Goal: Find specific page/section: Find specific page/section

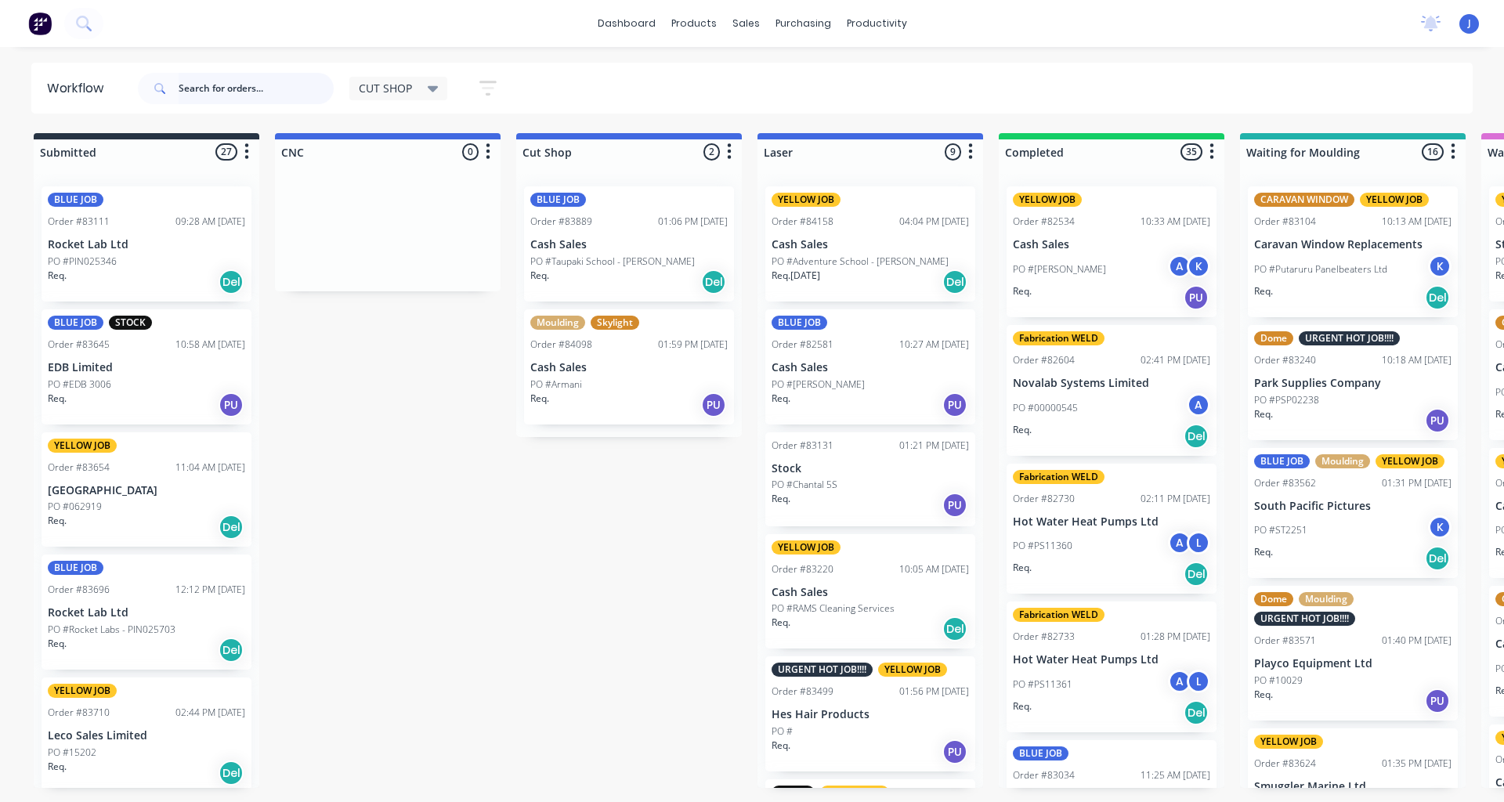
click at [203, 97] on input "text" at bounding box center [256, 88] width 155 height 31
type input "d"
type input "dyla"
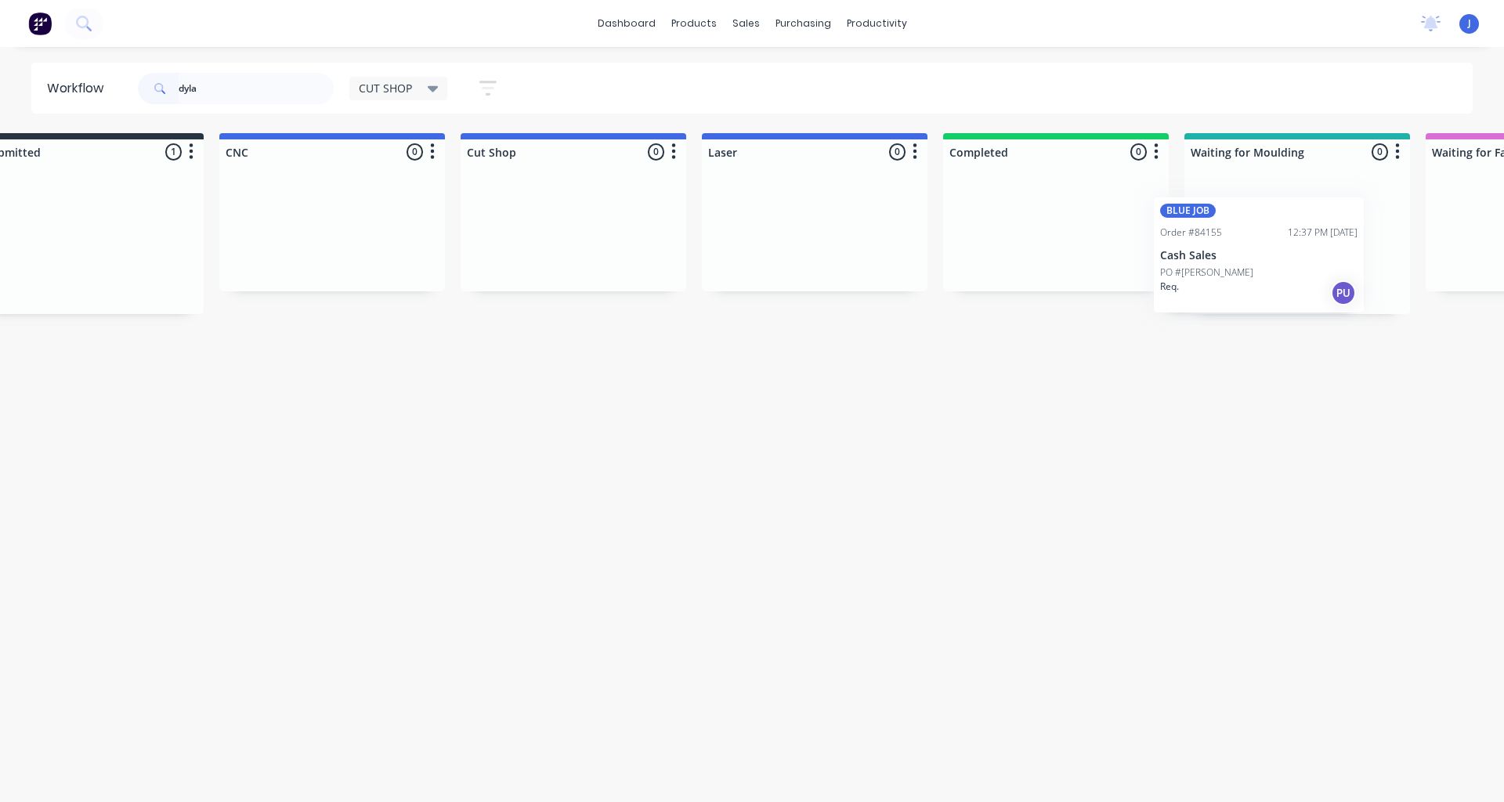
scroll to position [0, 59]
drag, startPoint x: 129, startPoint y: 274, endPoint x: 1013, endPoint y: 267, distance: 884.7
type input "dyla"
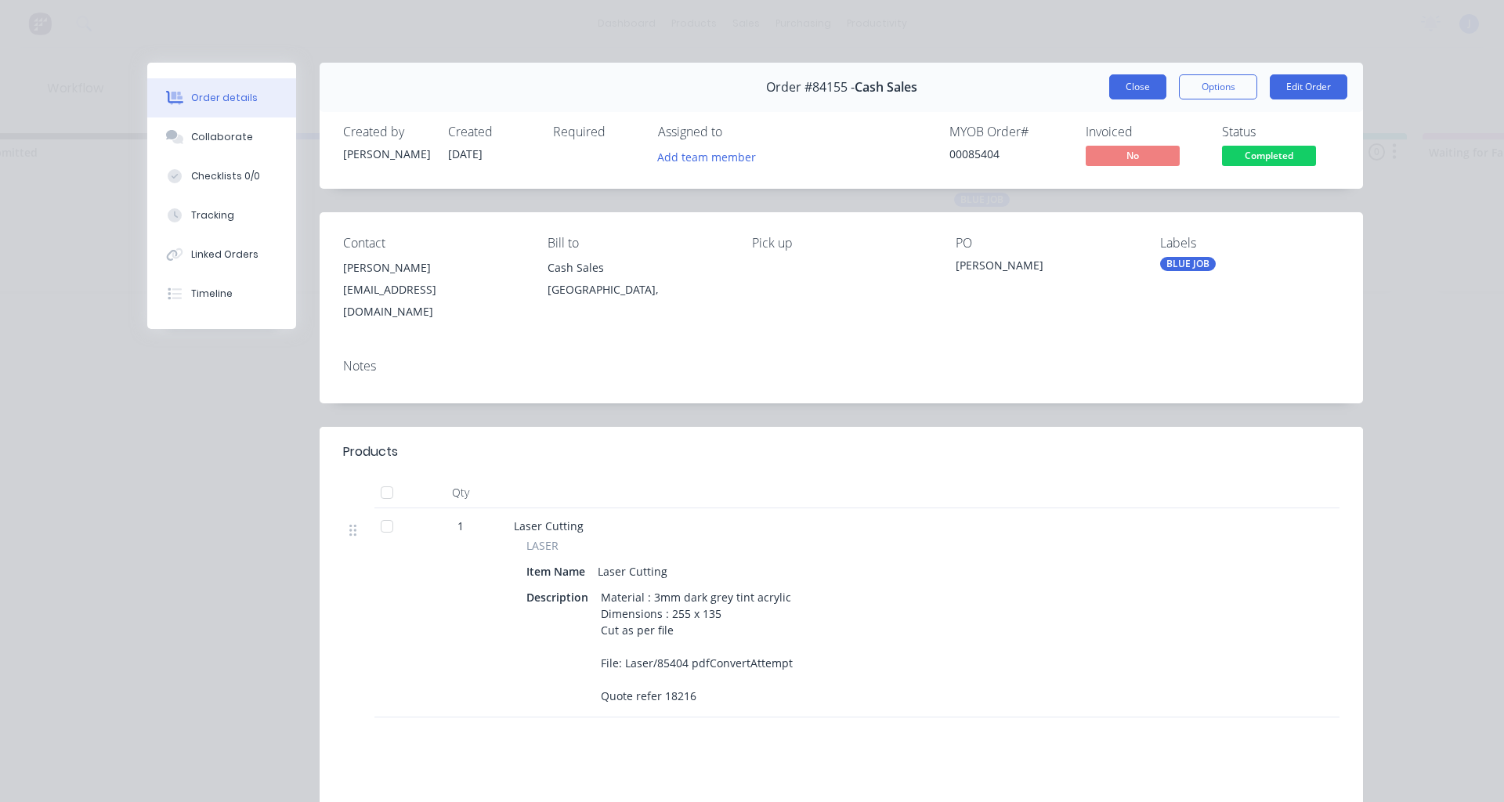
click at [1143, 83] on button "Close" at bounding box center [1138, 86] width 57 height 25
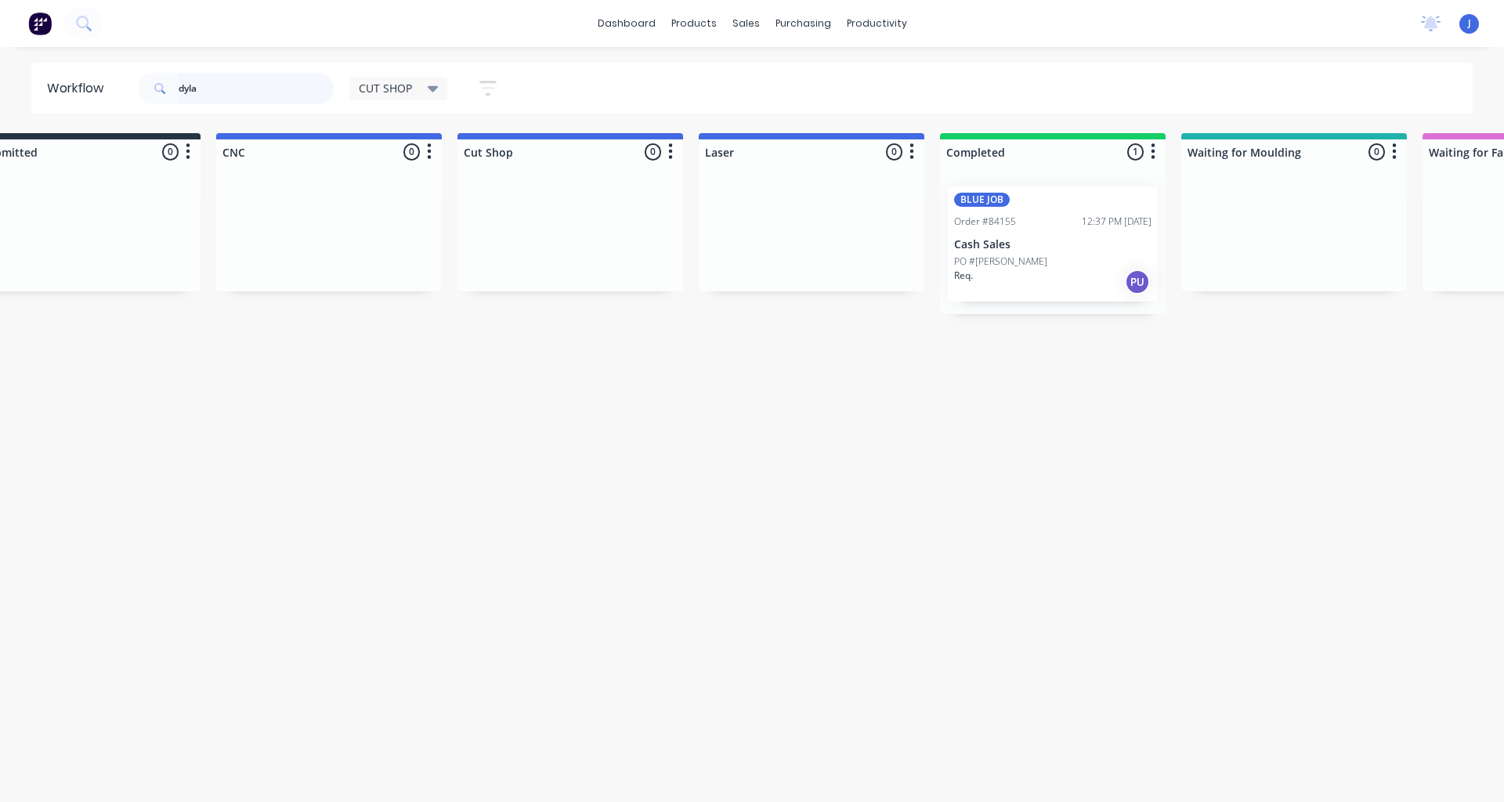
drag, startPoint x: 211, startPoint y: 96, endPoint x: 0, endPoint y: 121, distance: 212.3
click at [0, 121] on div "Workflow dyla CUT SHOP Save new view None edit CUT SHOP (Default) edit DISPATCH…" at bounding box center [693, 417] width 1504 height 708
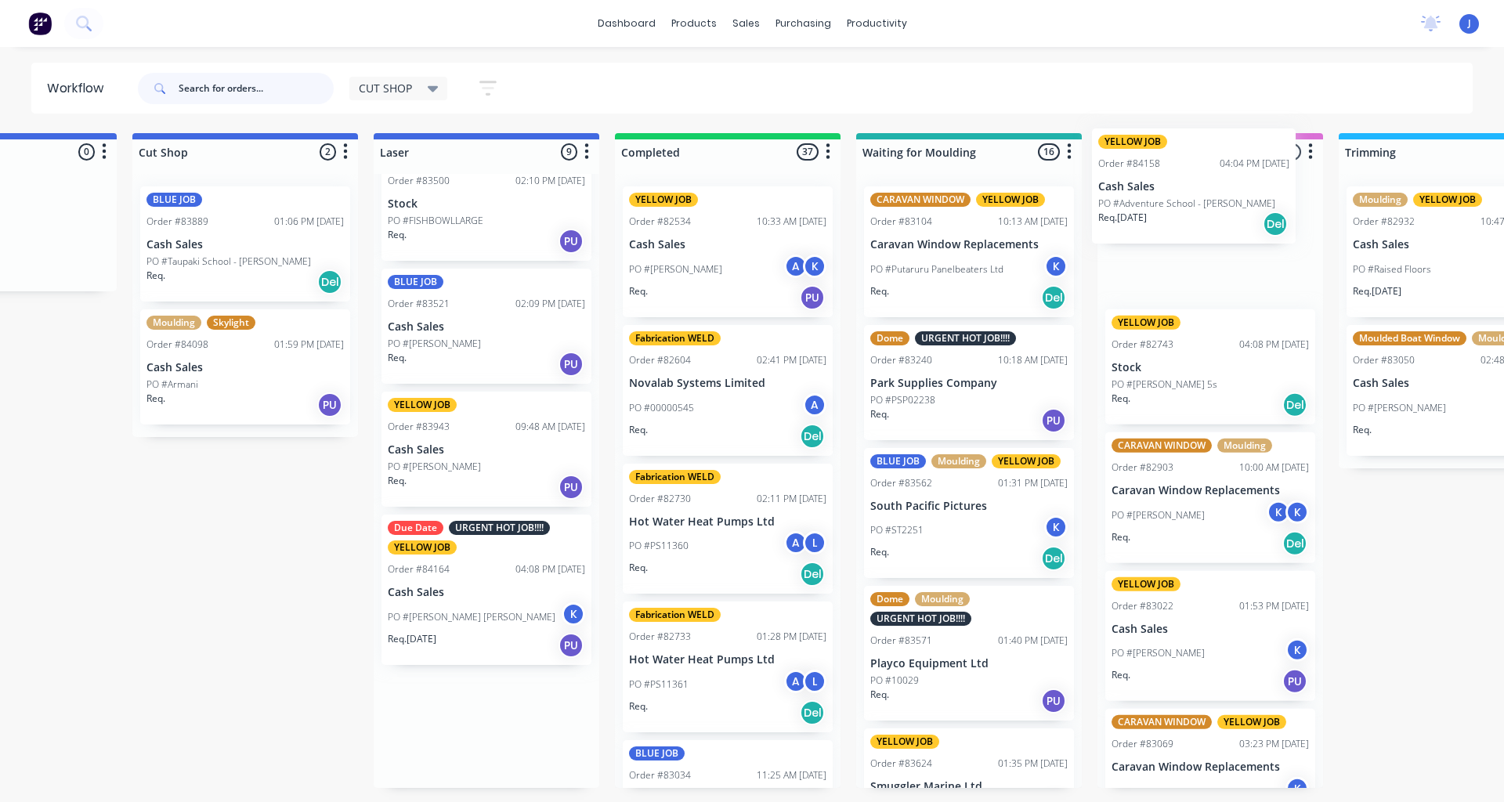
scroll to position [0, 390]
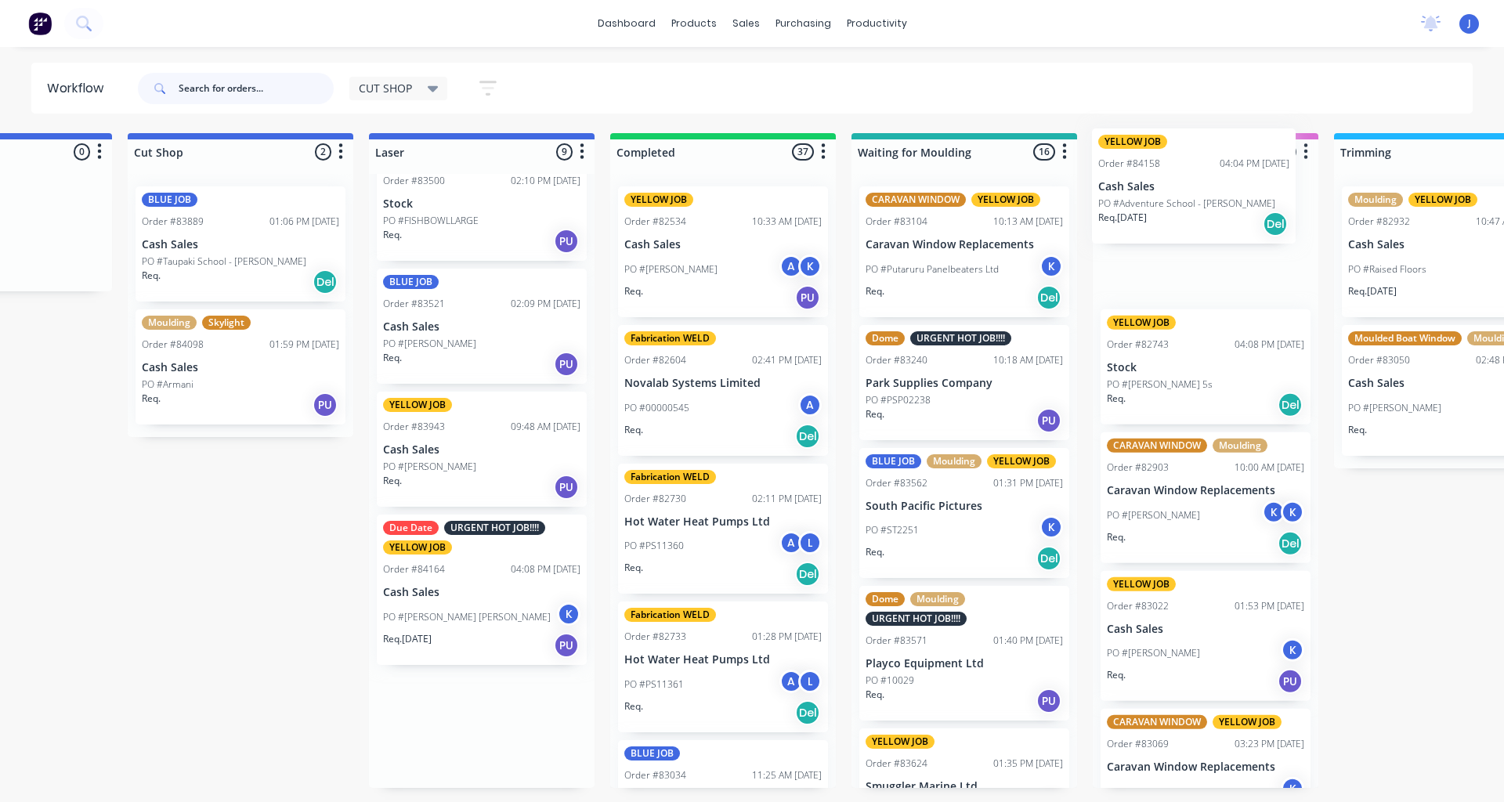
drag, startPoint x: 857, startPoint y: 585, endPoint x: 1193, endPoint y: 201, distance: 509.2
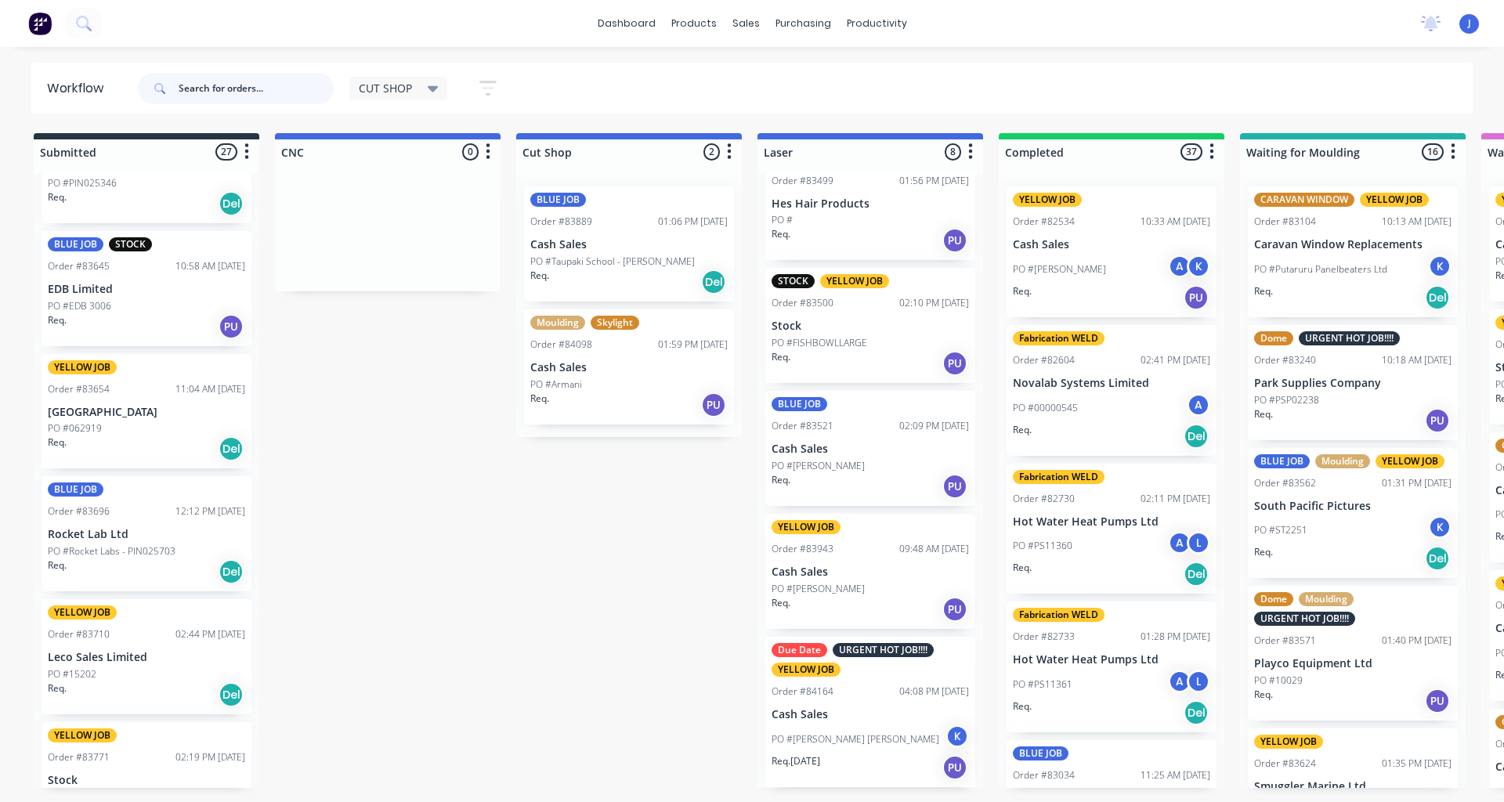
scroll to position [392, 0]
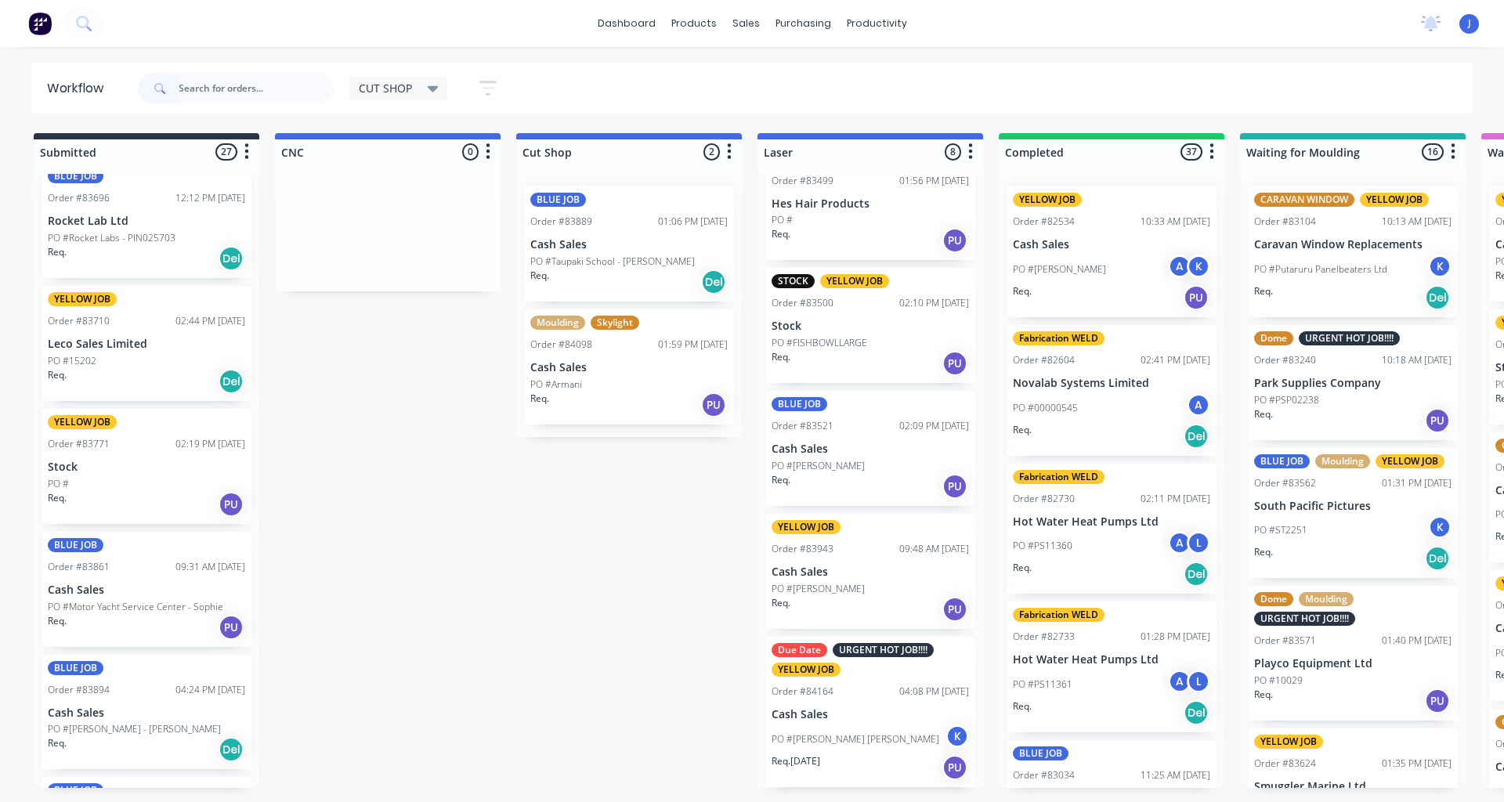
click at [131, 355] on div "PO #15202" at bounding box center [146, 361] width 197 height 14
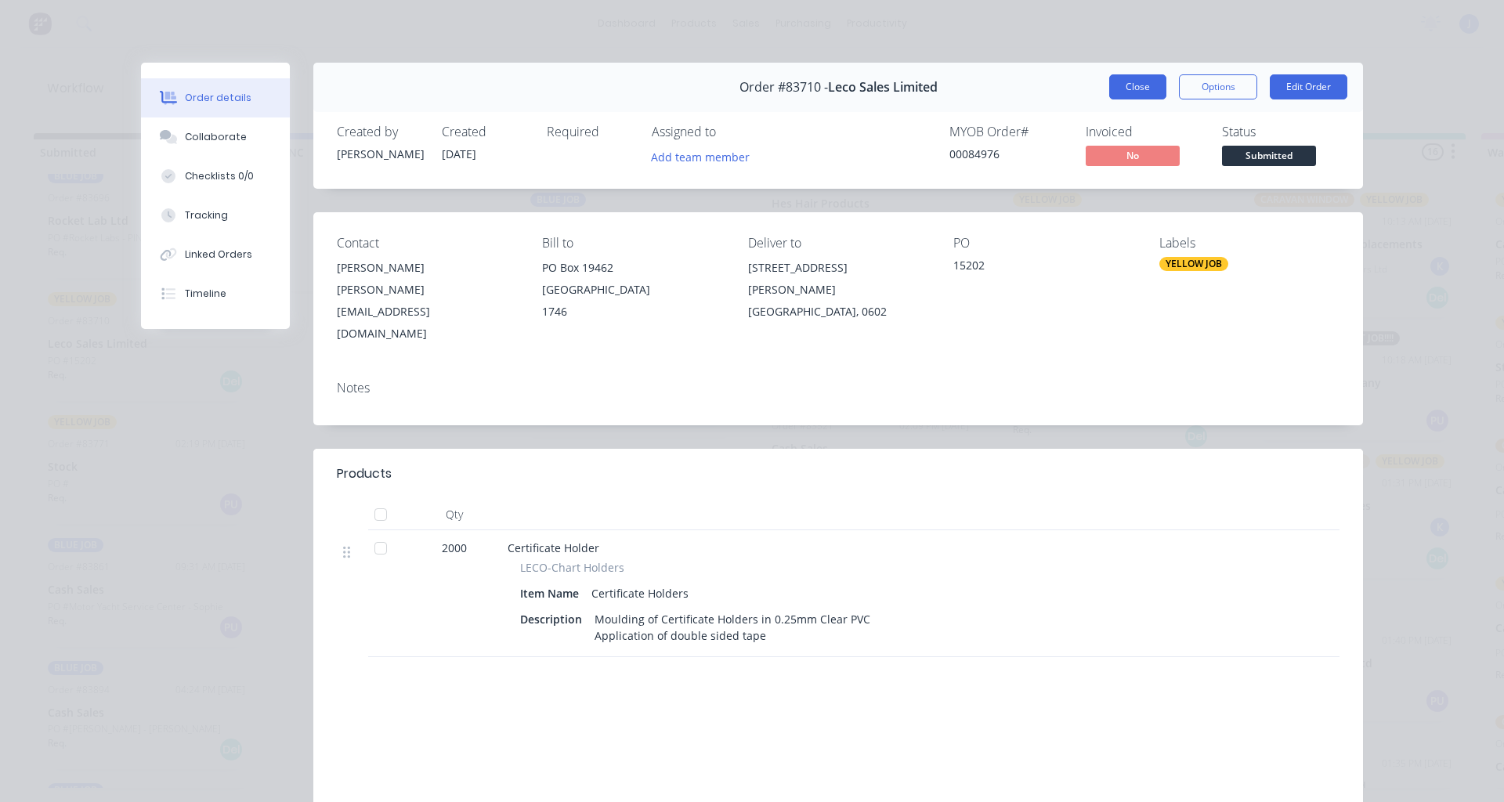
click at [1113, 94] on button "Close" at bounding box center [1138, 86] width 57 height 25
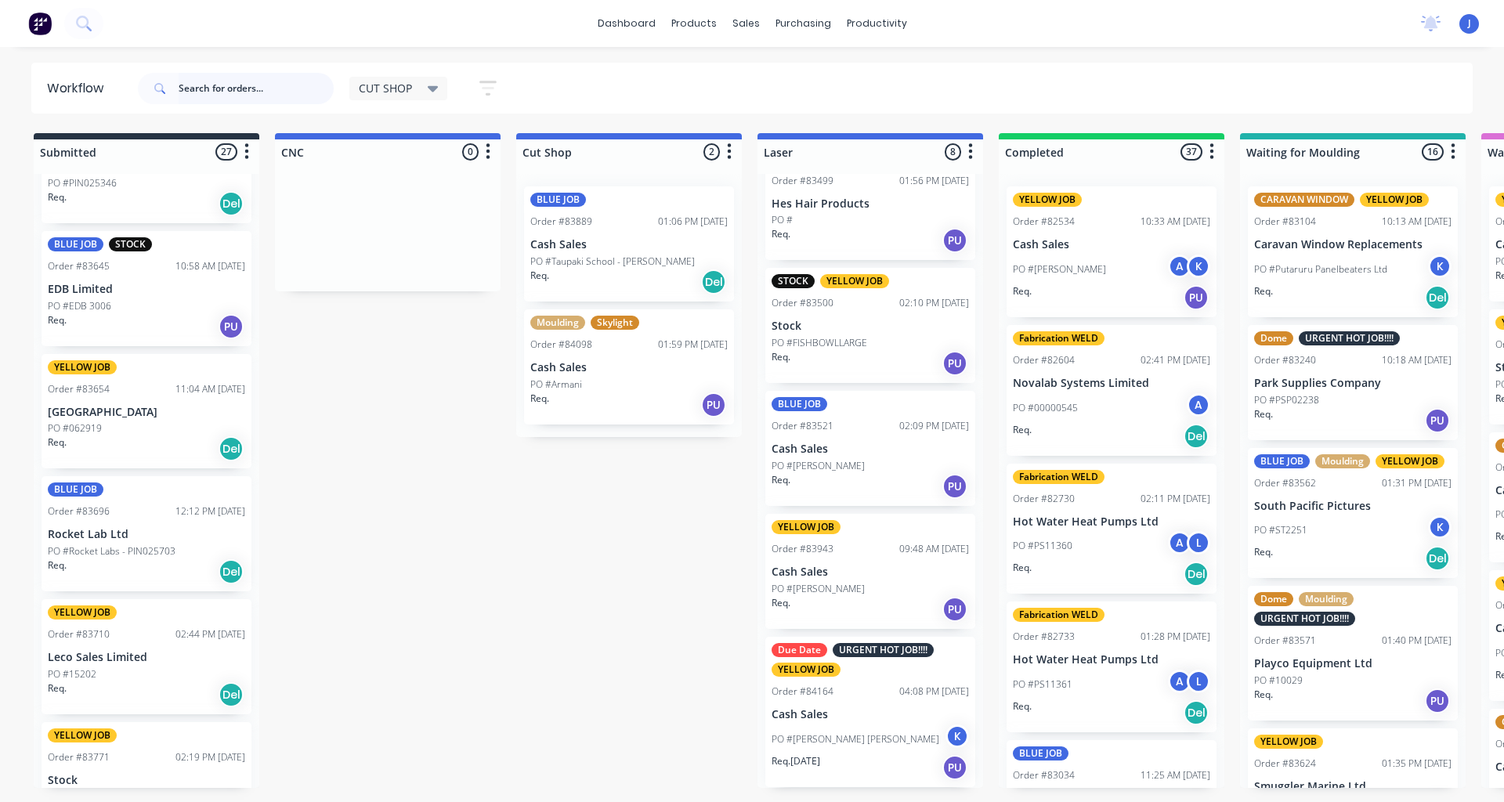
scroll to position [0, 0]
